Goal: Navigation & Orientation: Find specific page/section

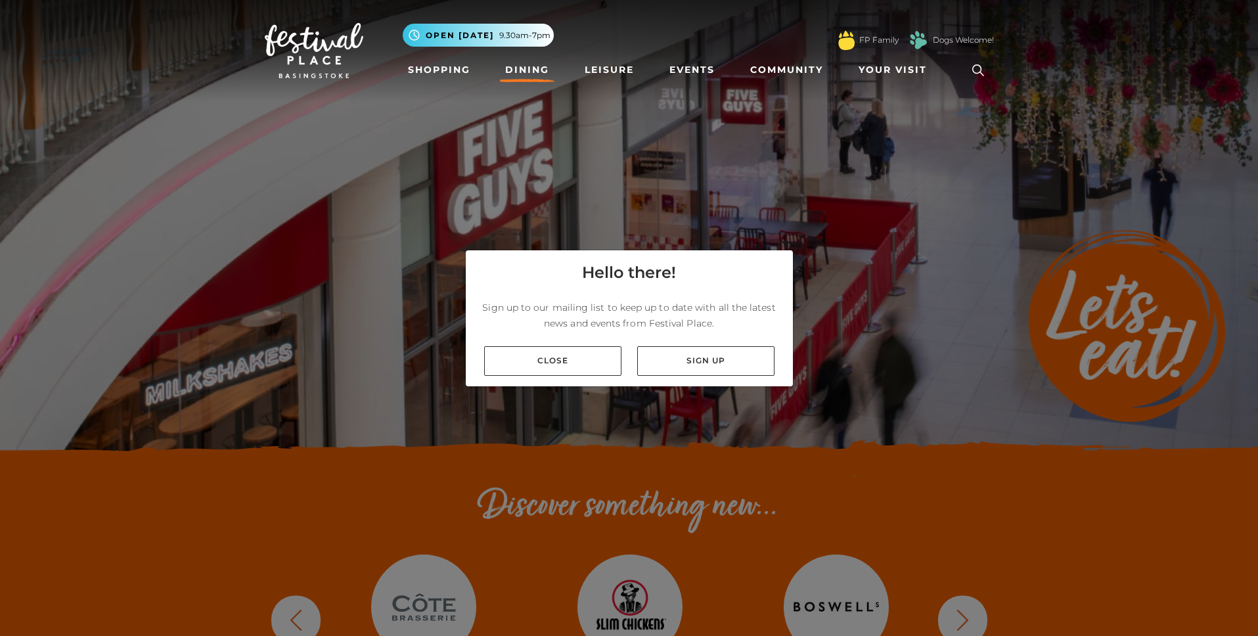
click at [959, 616] on div "Hello there! Sign up to our mailing list to keep up to date with all the latest…" at bounding box center [629, 318] width 1258 height 636
drag, startPoint x: 959, startPoint y: 614, endPoint x: 841, endPoint y: 374, distance: 267.9
click at [950, 596] on div "Hello there! Sign up to our mailing list to keep up to date with all the latest…" at bounding box center [629, 318] width 1258 height 636
click at [772, 69] on link "Community" at bounding box center [786, 70] width 83 height 24
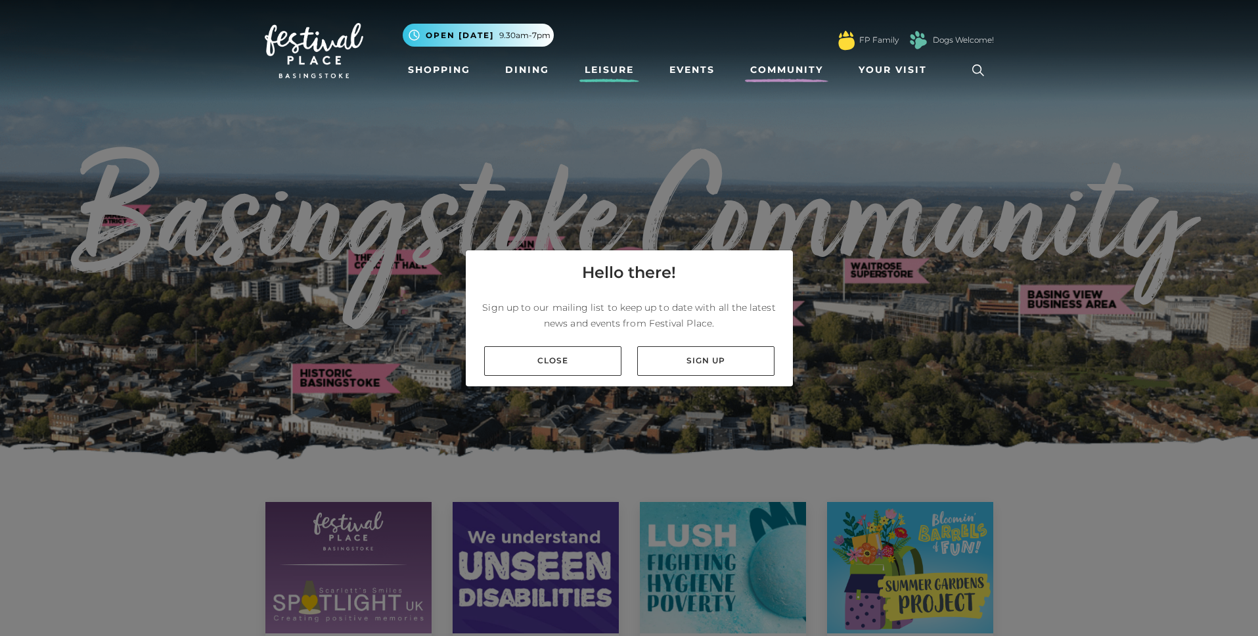
click at [615, 66] on link "Leisure" at bounding box center [609, 70] width 60 height 24
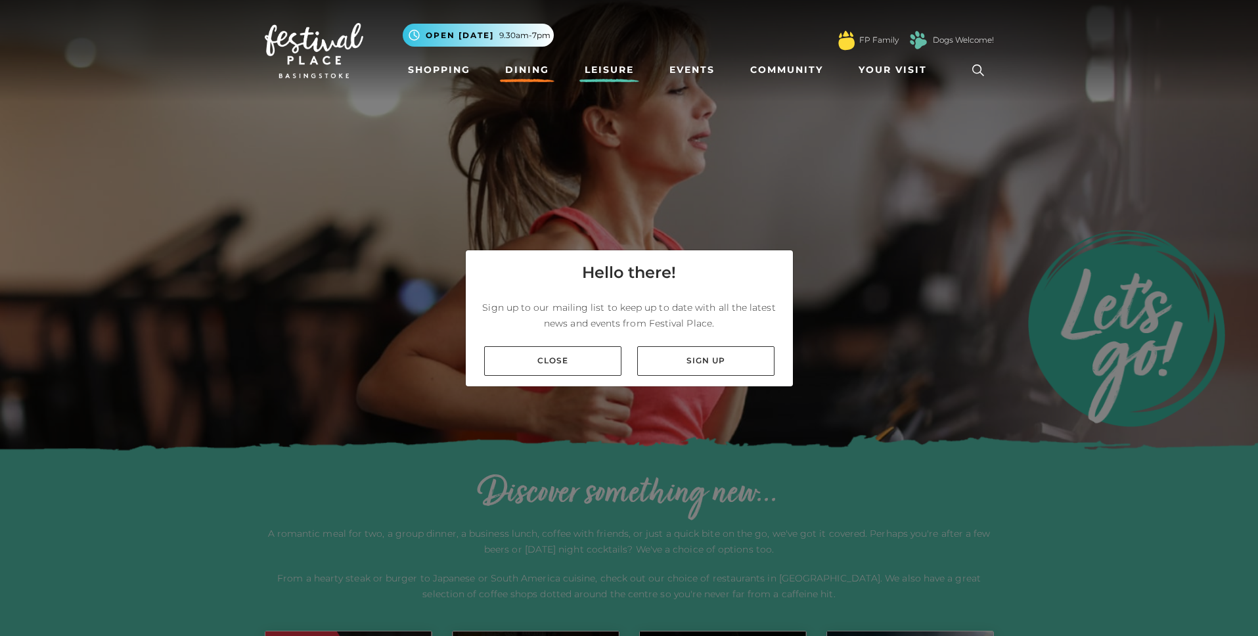
click at [526, 70] on link "Dining" at bounding box center [527, 70] width 55 height 24
click at [573, 360] on link "Close" at bounding box center [552, 361] width 137 height 30
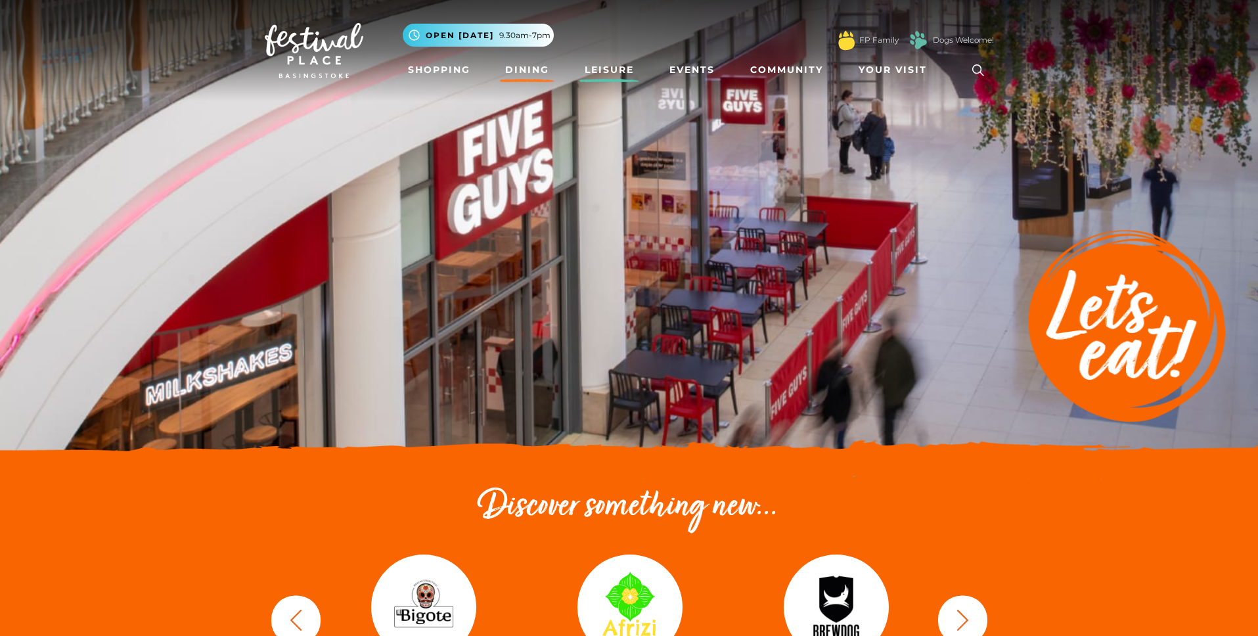
click at [604, 72] on link "Leisure" at bounding box center [609, 70] width 60 height 24
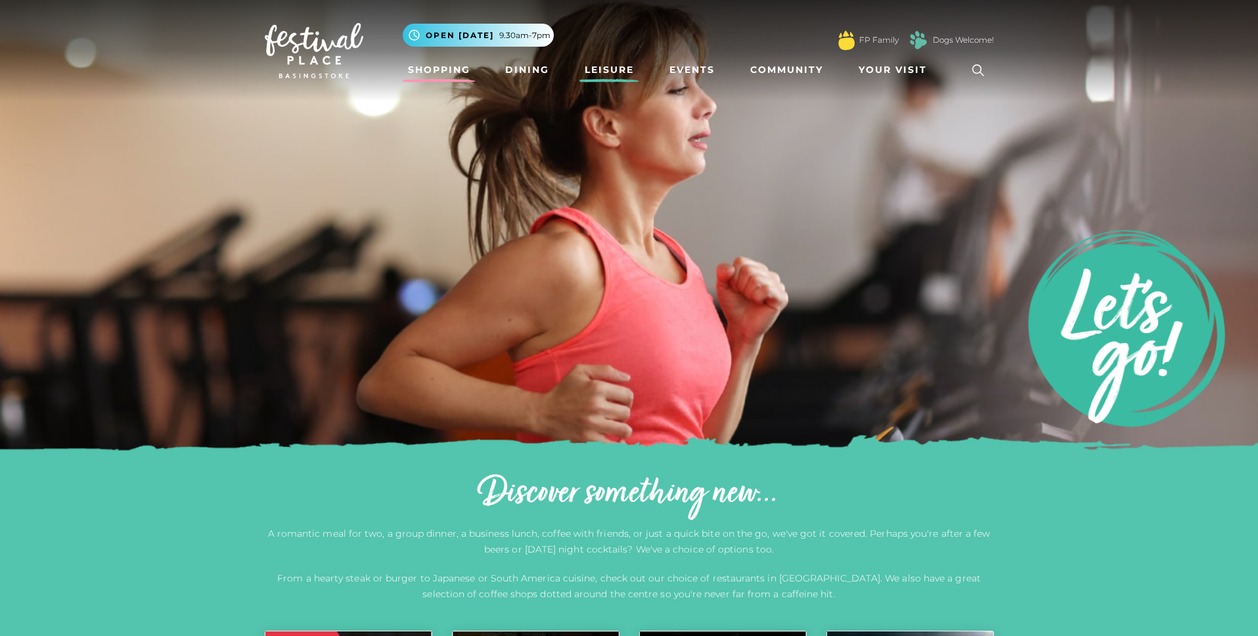
click at [458, 65] on link "Shopping" at bounding box center [439, 70] width 73 height 24
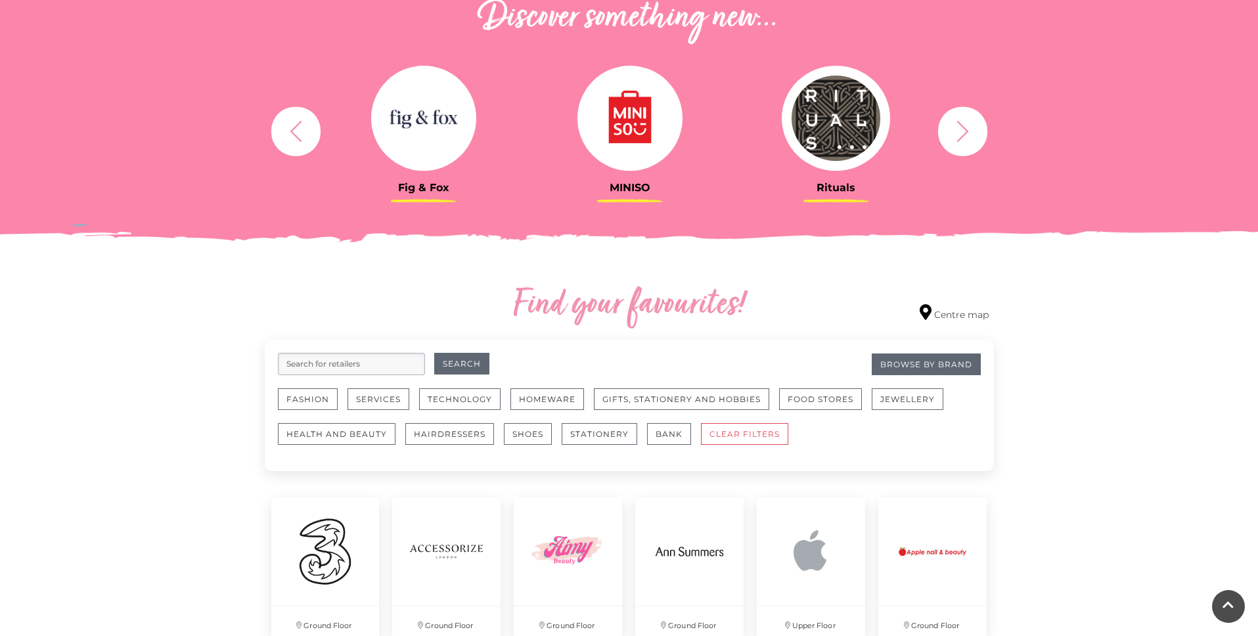
scroll to position [491, 0]
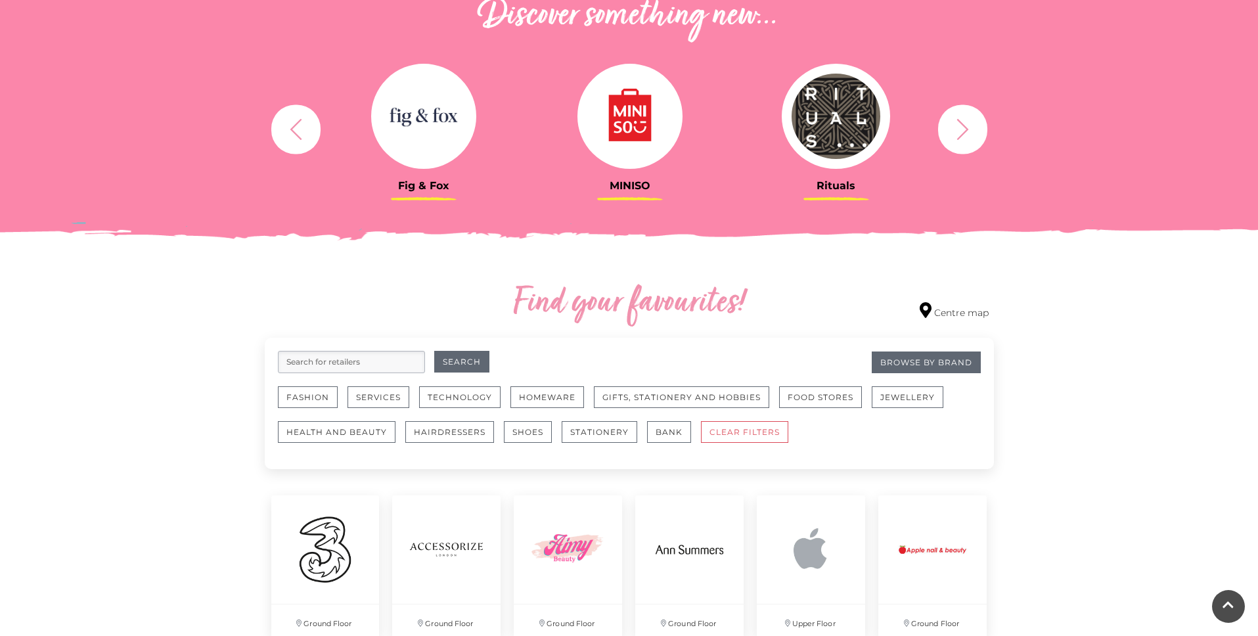
click at [970, 121] on icon "button" at bounding box center [962, 129] width 24 height 24
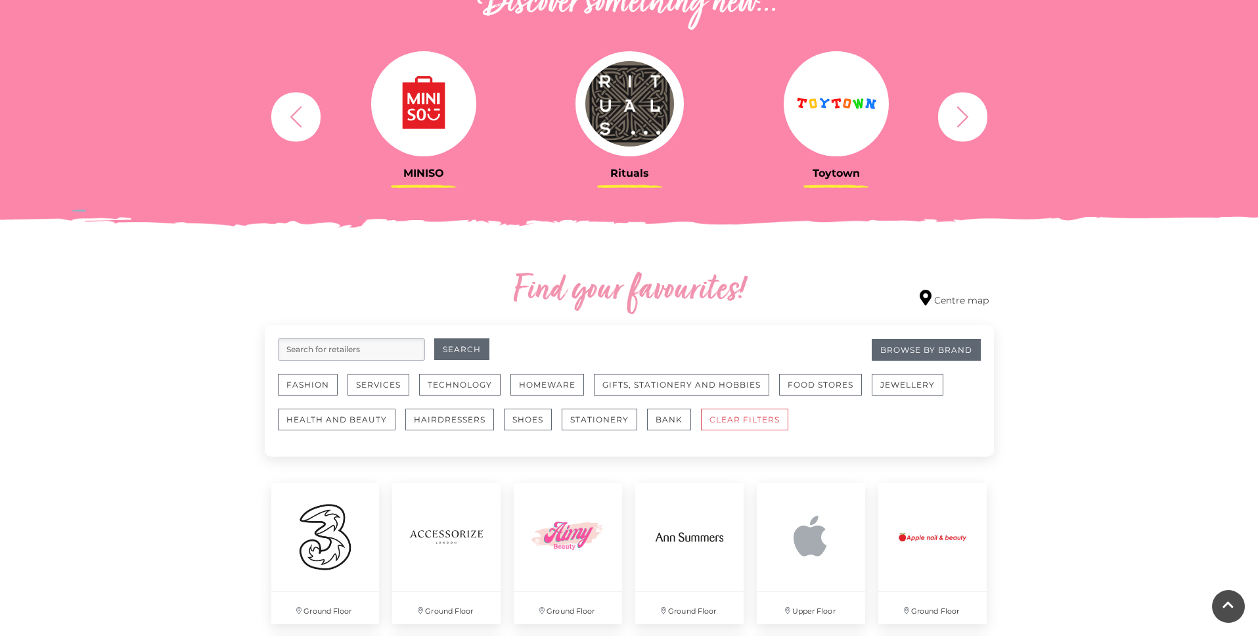
click at [970, 121] on icon "button" at bounding box center [962, 116] width 24 height 24
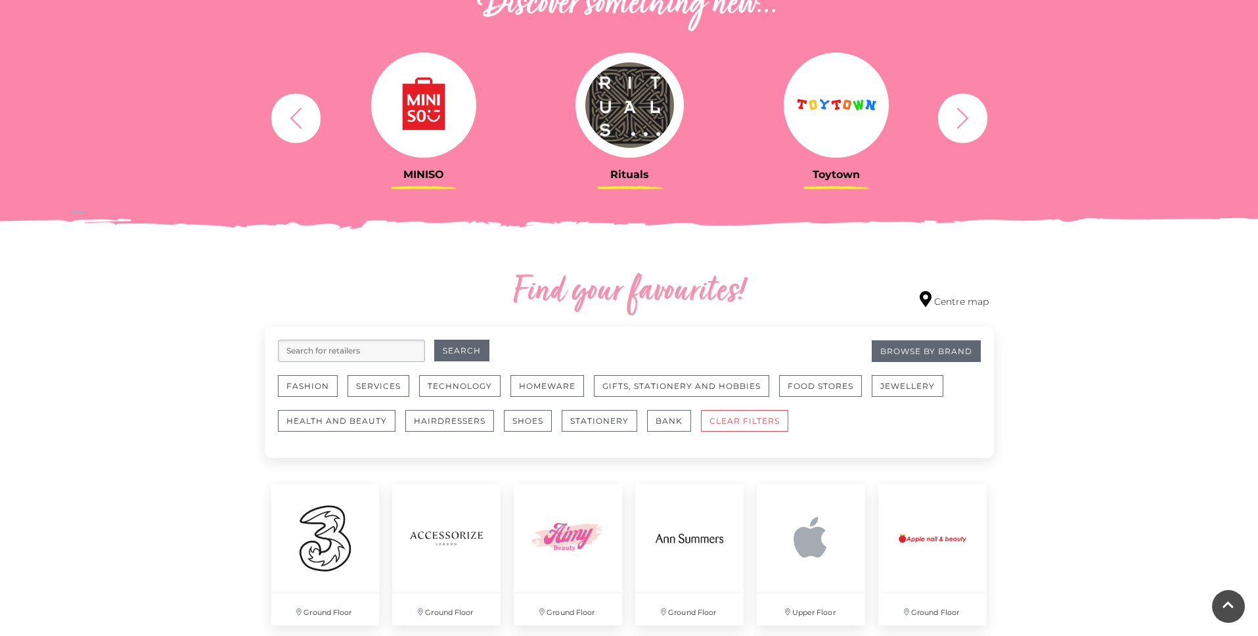
click at [963, 121] on icon "button" at bounding box center [962, 117] width 12 height 21
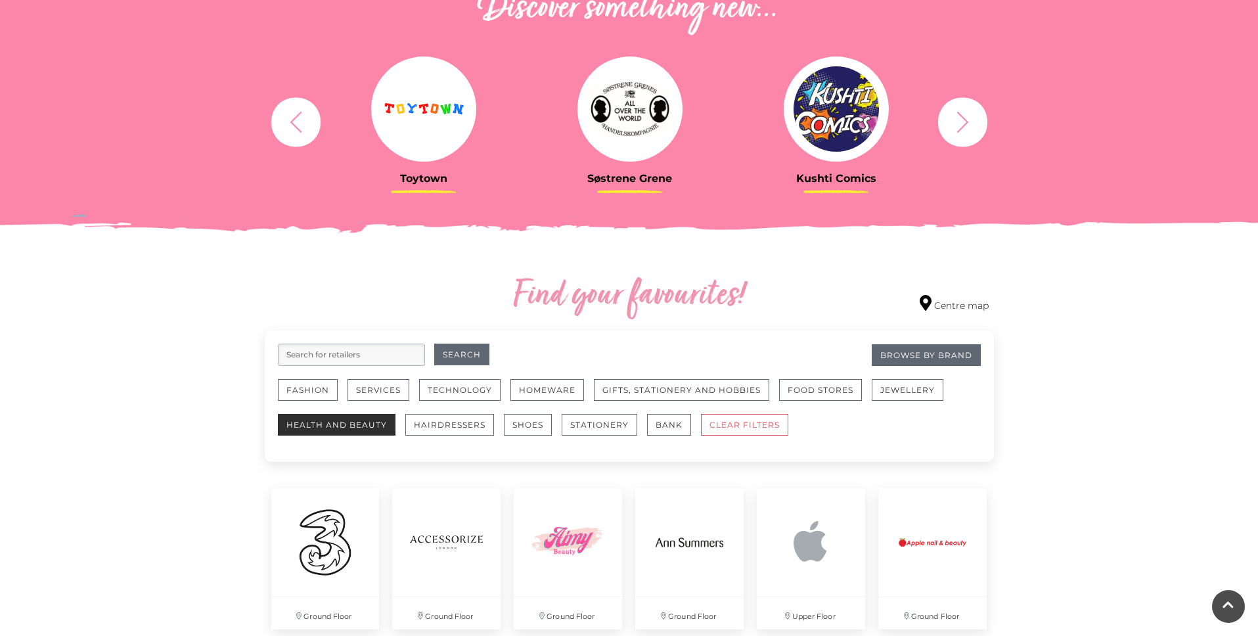
scroll to position [505, 0]
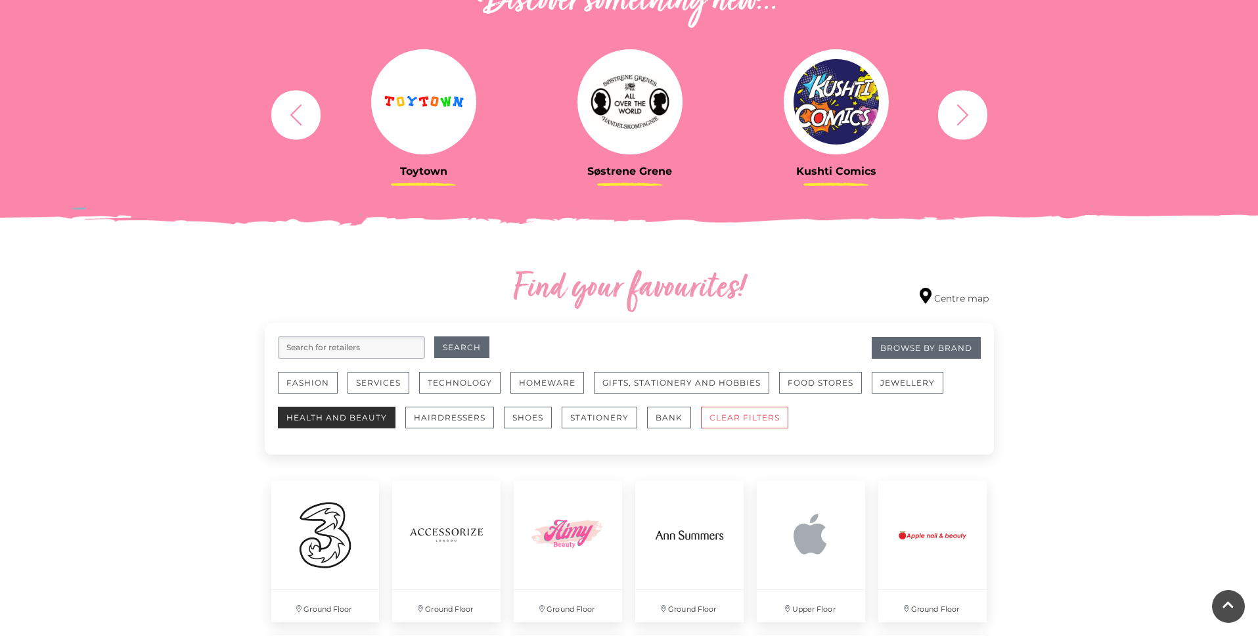
click at [366, 414] on button "Health and Beauty" at bounding box center [337, 418] width 118 height 22
